Goal: Task Accomplishment & Management: Manage account settings

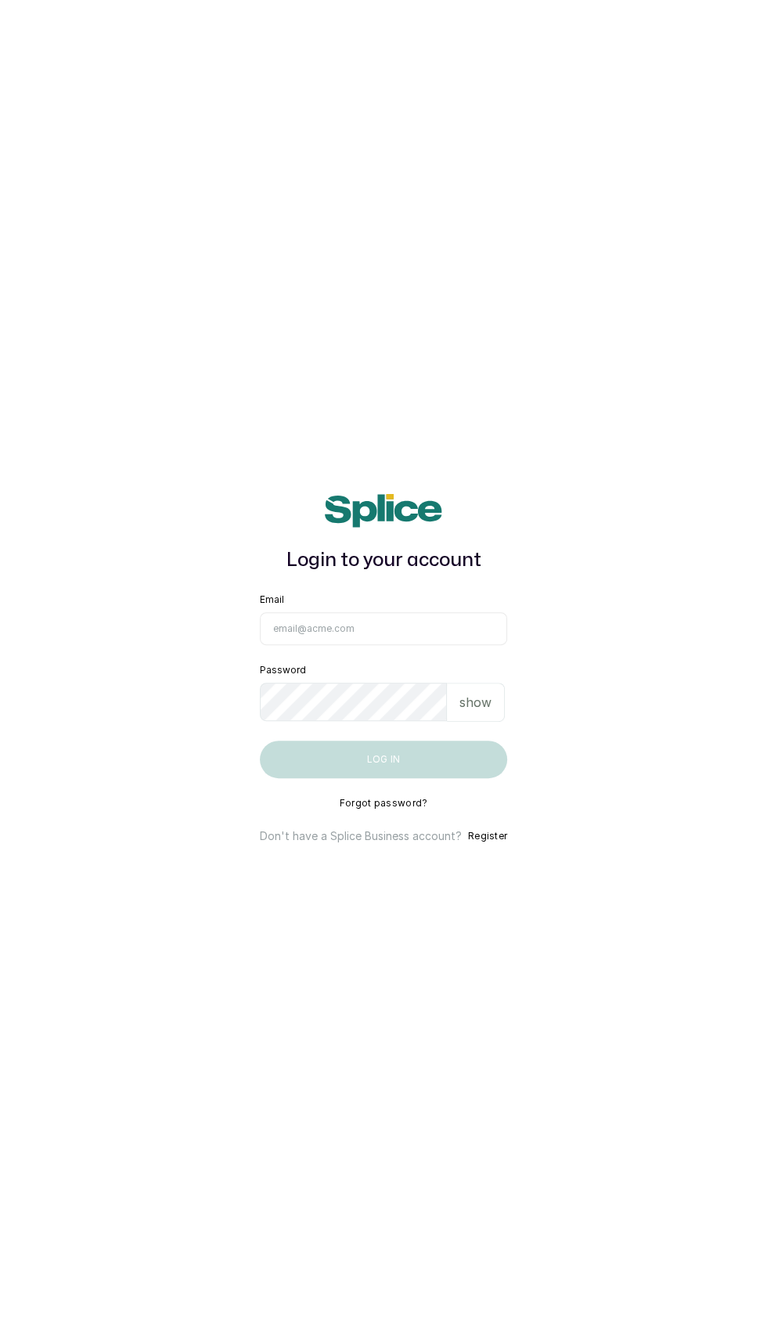
click at [387, 645] on input "Email" at bounding box center [383, 628] width 247 height 33
type input "info@taupesalon.com"
click at [260, 741] on button "Log in" at bounding box center [383, 760] width 247 height 38
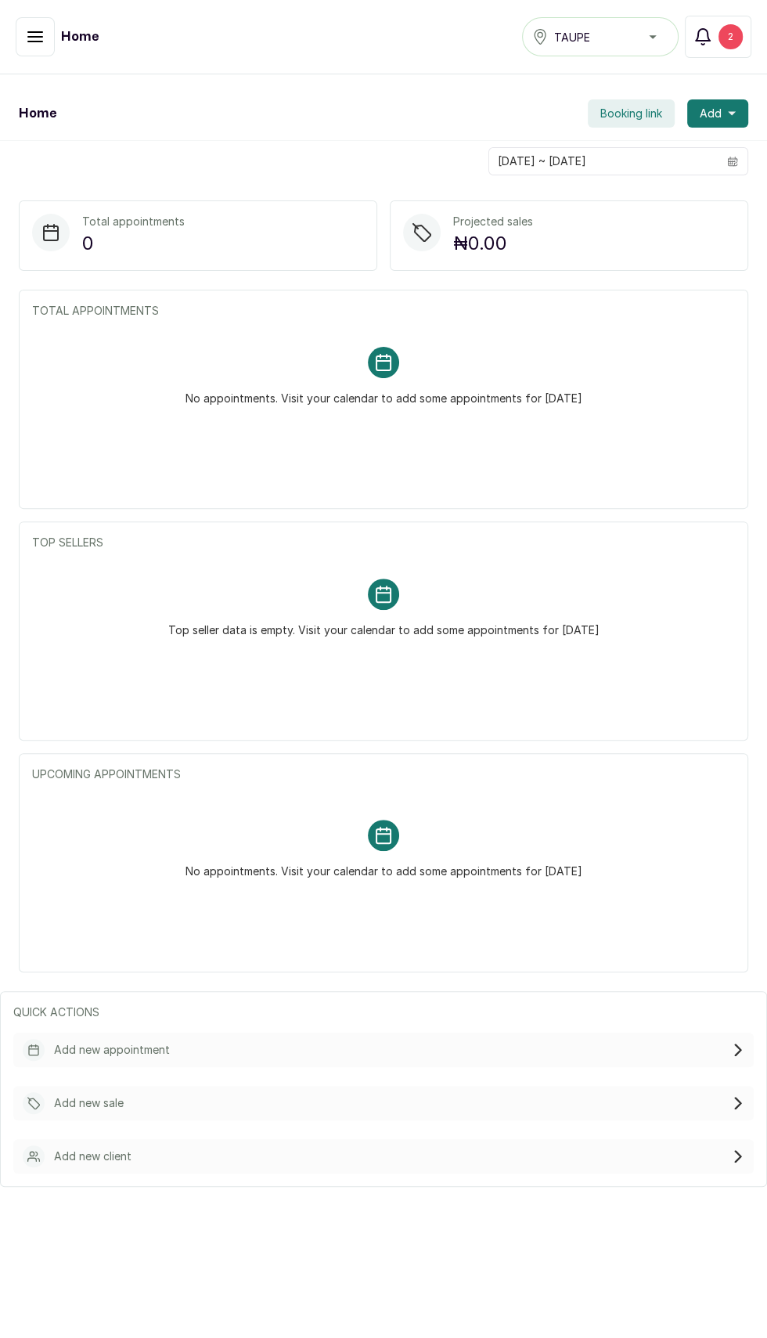
click at [731, 56] on button "Notifications 2" at bounding box center [718, 37] width 67 height 42
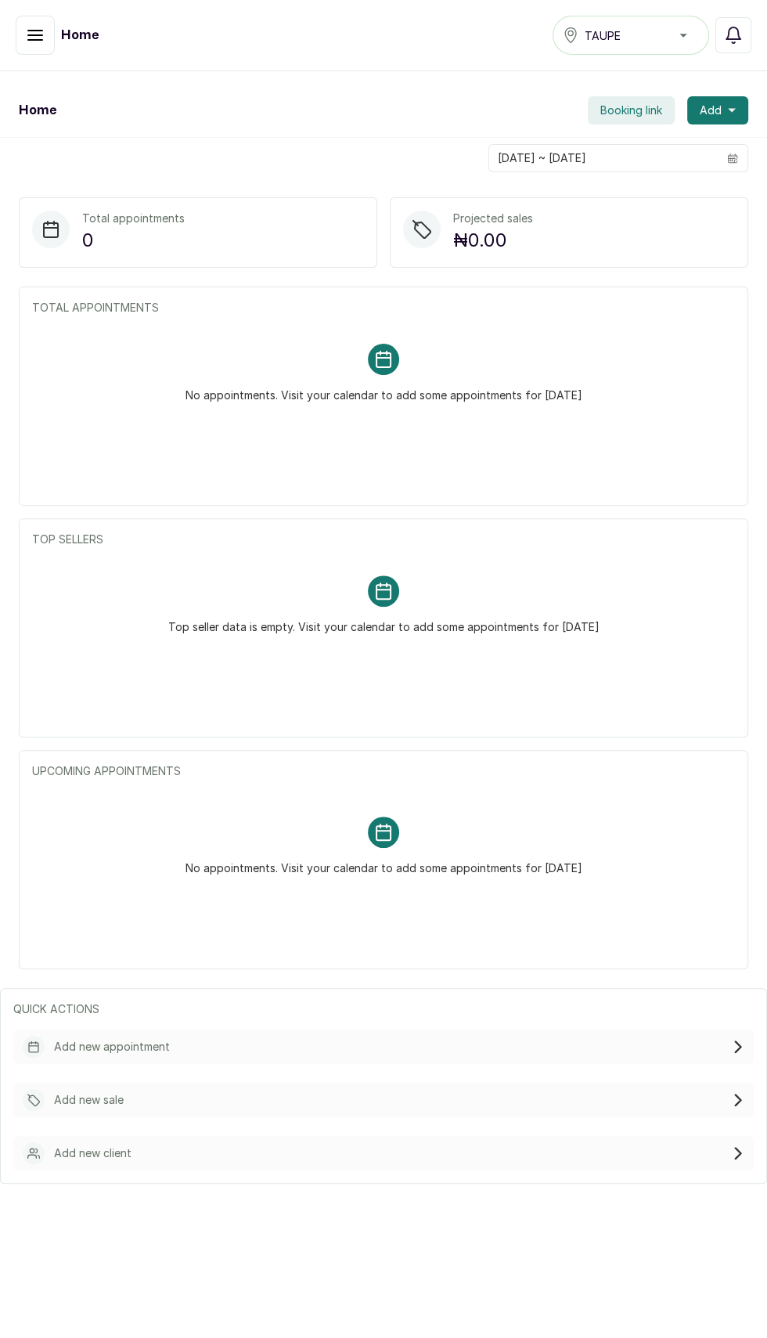
click at [27, 53] on button "button" at bounding box center [35, 35] width 39 height 39
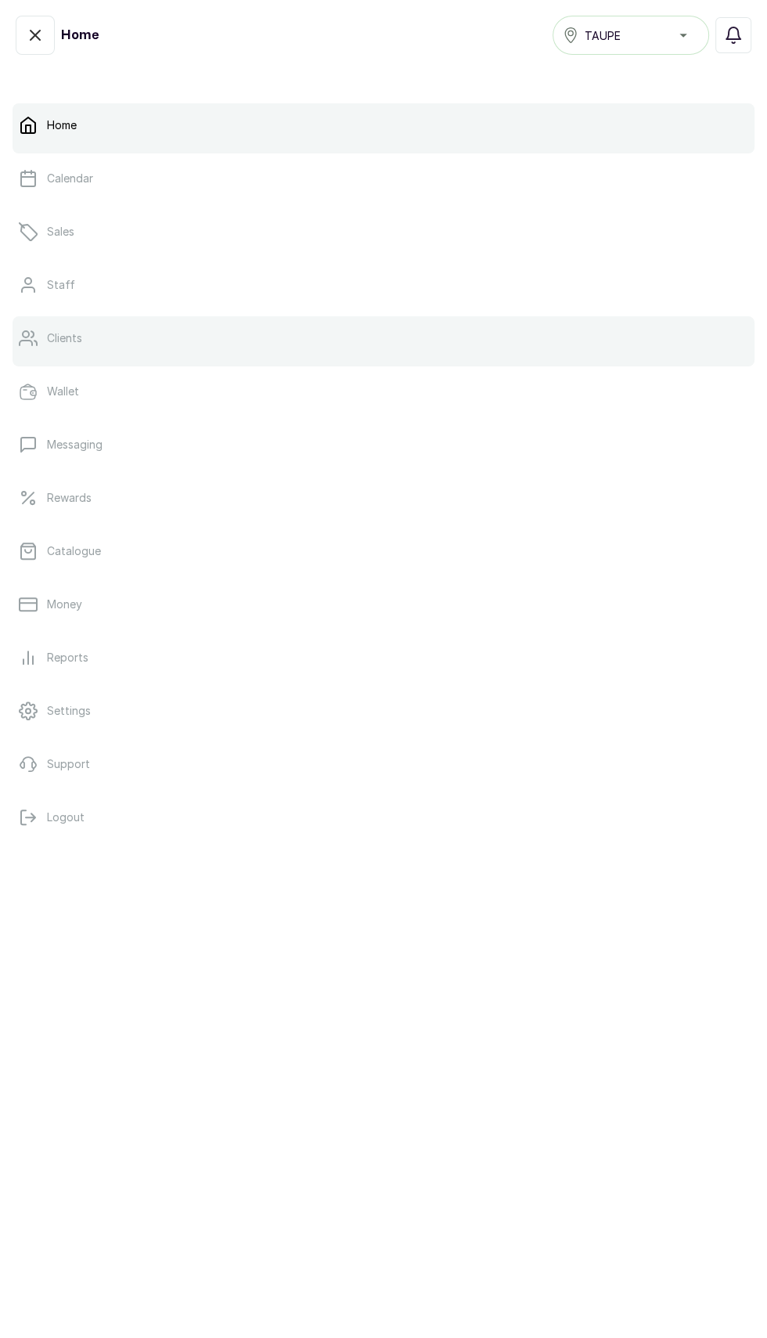
click at [72, 343] on p "Clients" at bounding box center [64, 338] width 35 height 16
